Goal: Transaction & Acquisition: Register for event/course

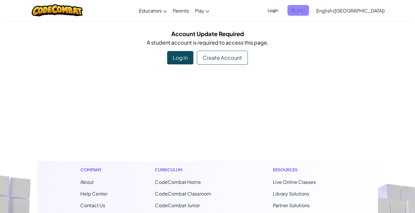
click at [309, 10] on span "Sign Up" at bounding box center [299, 10] width 22 height 11
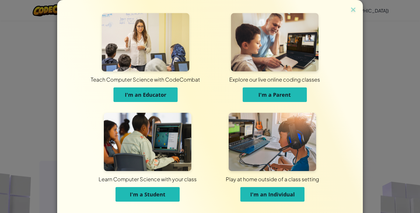
click at [169, 187] on button "I'm a Student" at bounding box center [147, 194] width 64 height 15
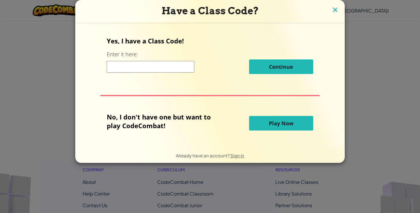
click at [333, 13] on img at bounding box center [335, 10] width 8 height 9
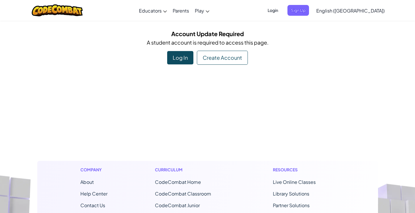
drag, startPoint x: 165, startPoint y: 51, endPoint x: 162, endPoint y: 50, distance: 3.8
click at [163, 50] on div "Account Update Required A student account is required to access this page. Log …" at bounding box center [207, 47] width 341 height 36
click at [172, 62] on div "Log In" at bounding box center [180, 57] width 26 height 13
